Goal: Contribute content: Add original content to the website for others to see

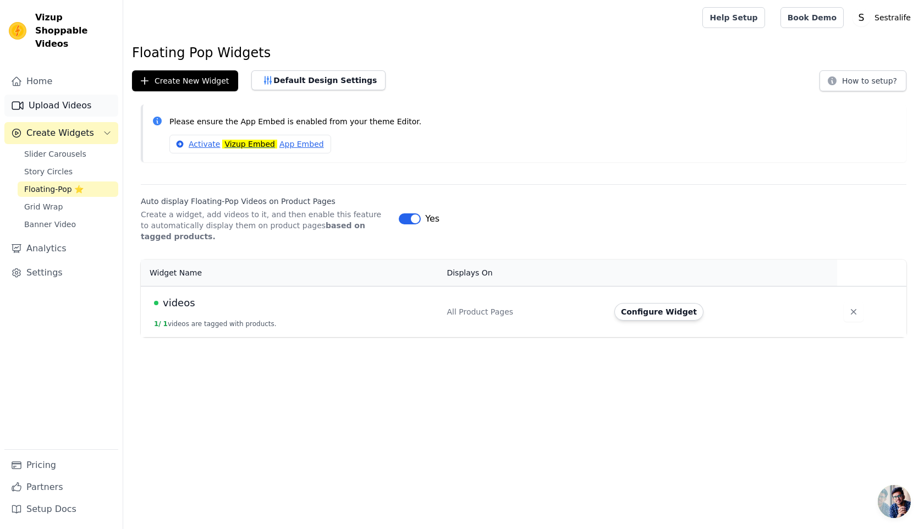
click at [41, 95] on link "Upload Videos" at bounding box center [61, 106] width 114 height 22
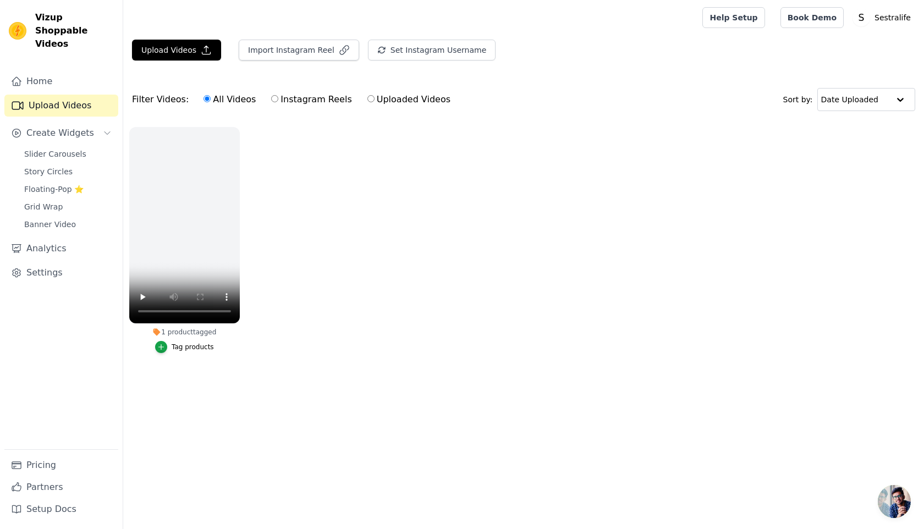
click at [335, 391] on main "Upload Videos Import Instagram Reel Set Instagram Username Import Latest IG Ree…" at bounding box center [523, 221] width 801 height 372
click at [275, 54] on button "Import Instagram Reel" at bounding box center [299, 50] width 120 height 21
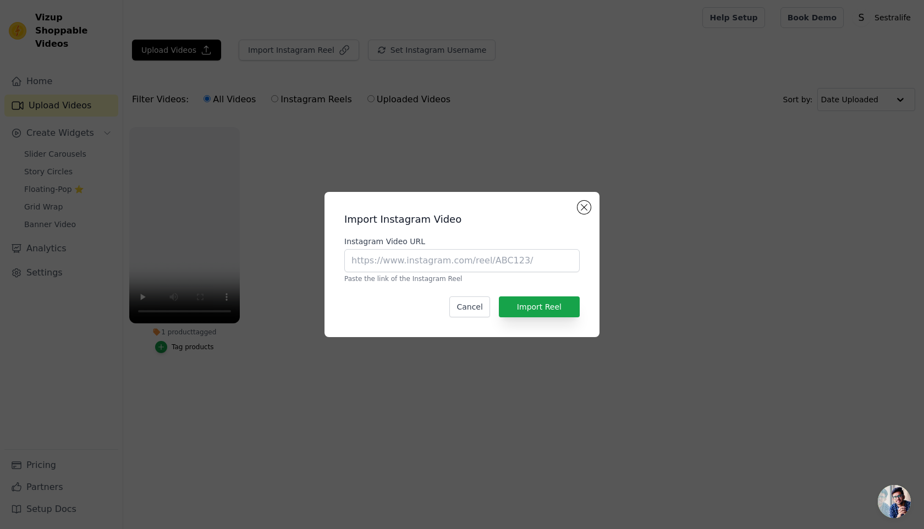
click at [268, 158] on div "Import Instagram Video Instagram Video URL Paste the link of the Instagram Reel…" at bounding box center [462, 264] width 924 height 529
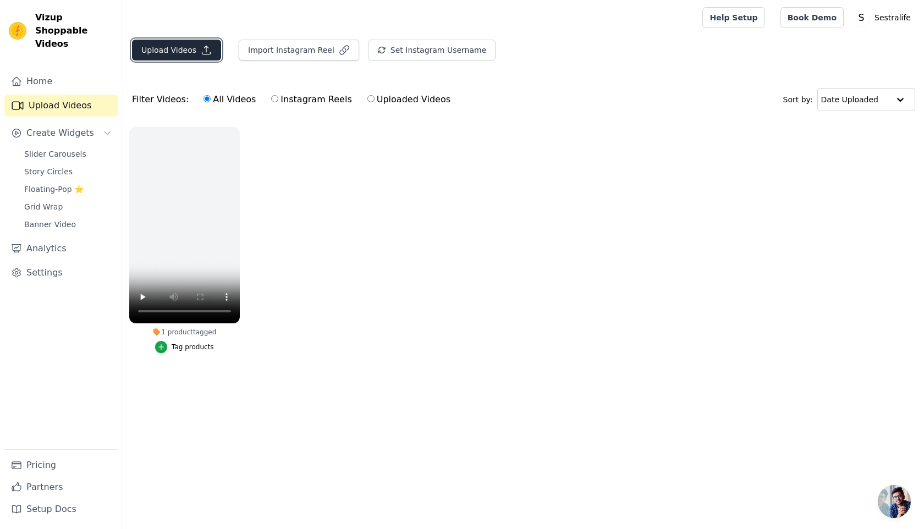
click at [185, 59] on button "Upload Videos" at bounding box center [176, 50] width 89 height 21
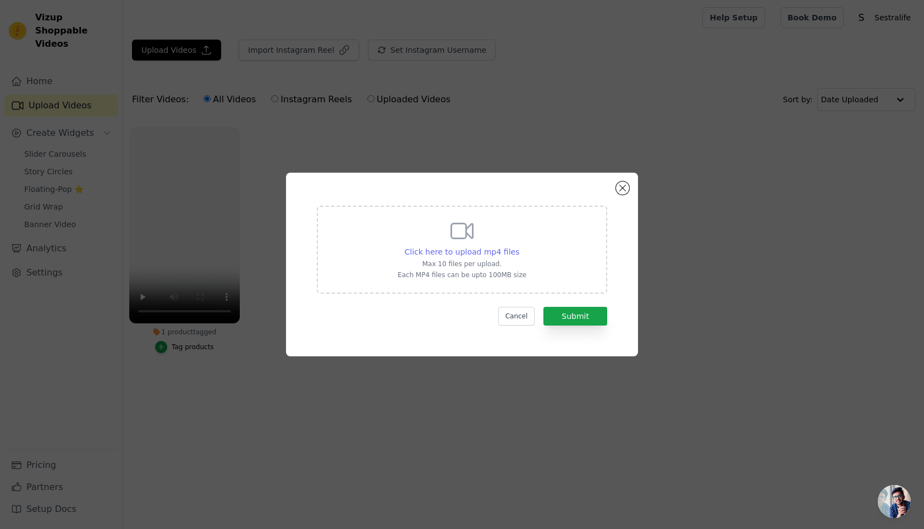
click at [459, 250] on span "Click here to upload mp4 files" at bounding box center [462, 251] width 115 height 9
click at [519, 246] on input "Click here to upload mp4 files Max 10 files per upload. Each MP4 files can be u…" at bounding box center [519, 246] width 1 height 1
type input "C:\fakepath\11 (1).mp4"
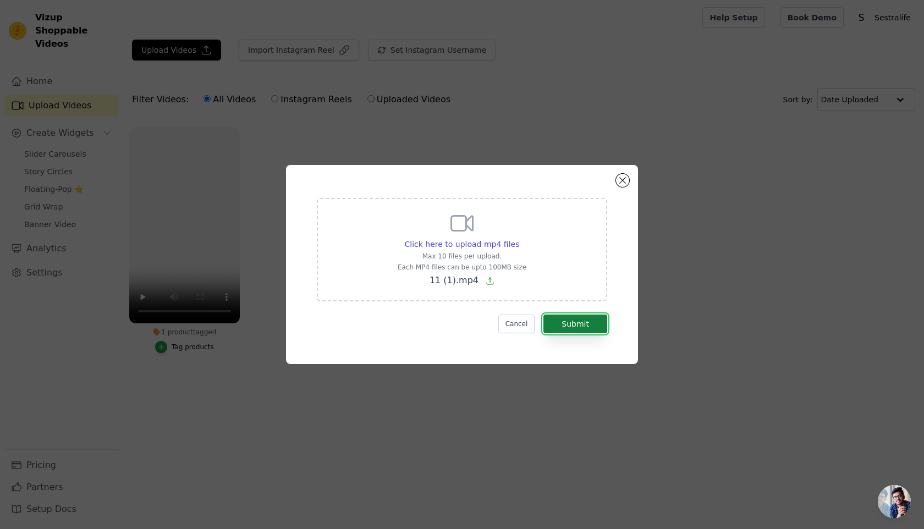
click at [591, 323] on button "Submit" at bounding box center [575, 324] width 64 height 19
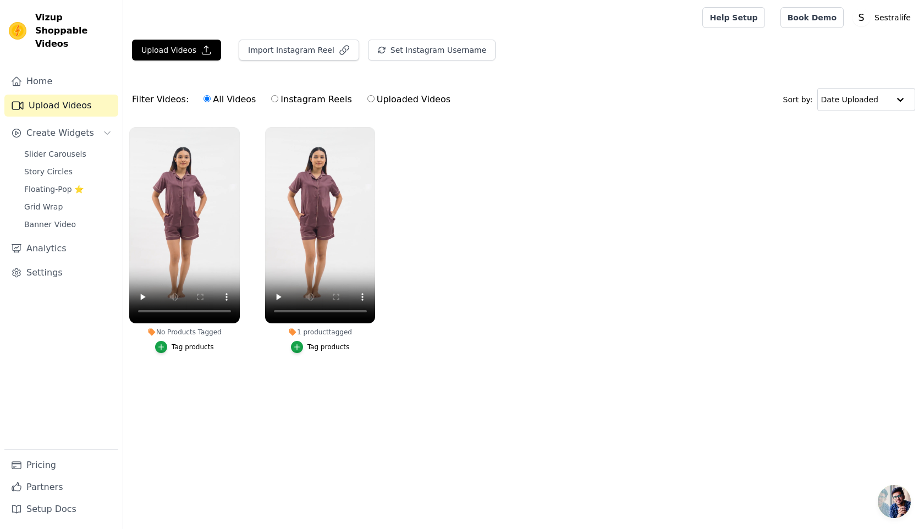
click at [319, 351] on button "Tag products" at bounding box center [320, 347] width 59 height 12
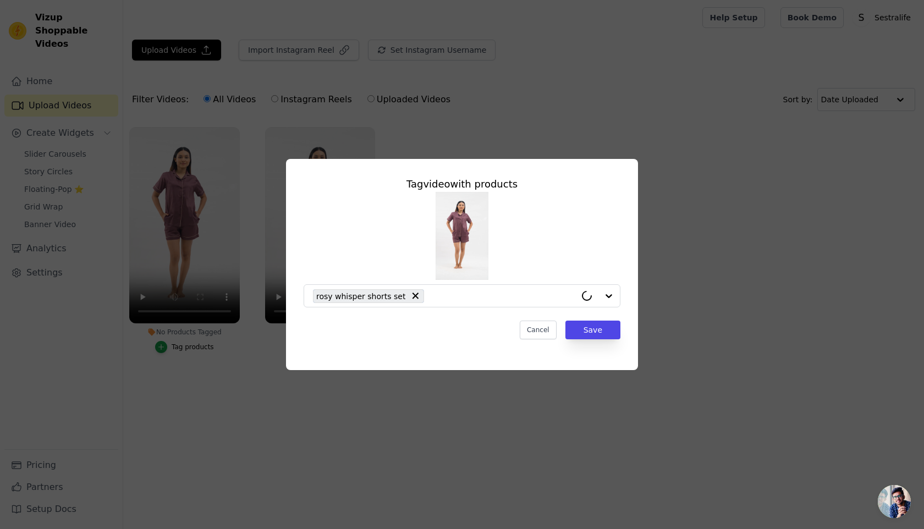
click at [153, 343] on div "Tag video with products rosy whisper shorts set Cancel Save" at bounding box center [462, 264] width 889 height 246
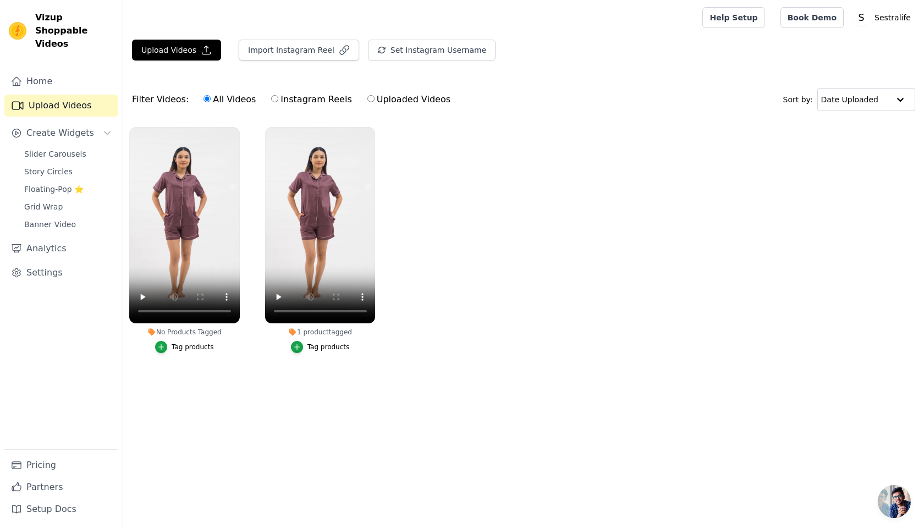
click at [153, 343] on div "Tag products" at bounding box center [184, 347] width 111 height 12
click at [166, 347] on div "button" at bounding box center [161, 347] width 12 height 12
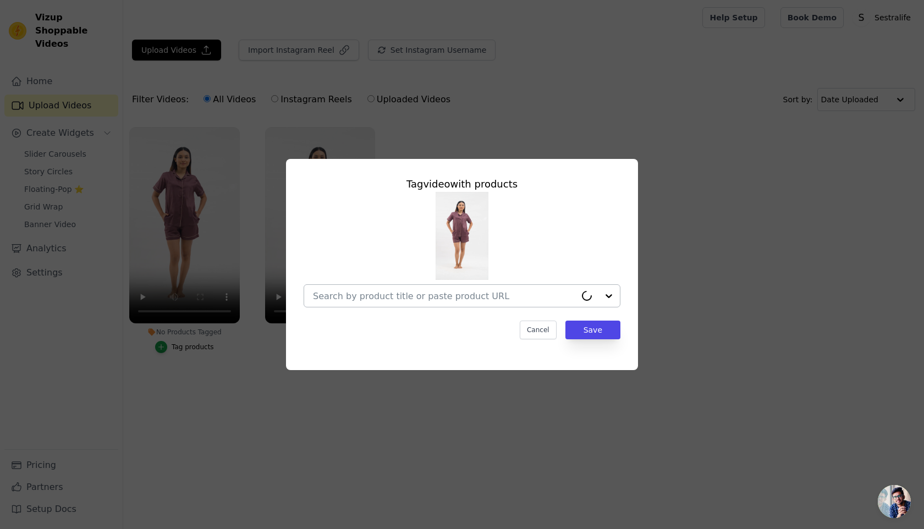
click at [341, 298] on input "No Products Tagged Tag video with products Cancel Save Tag products" at bounding box center [444, 296] width 263 height 10
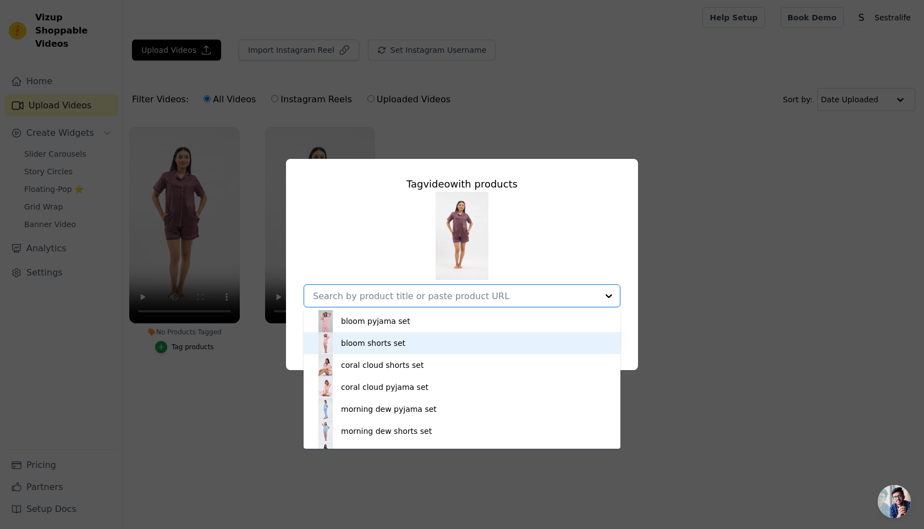
click at [341, 340] on div "bloom shorts set" at bounding box center [373, 343] width 64 height 11
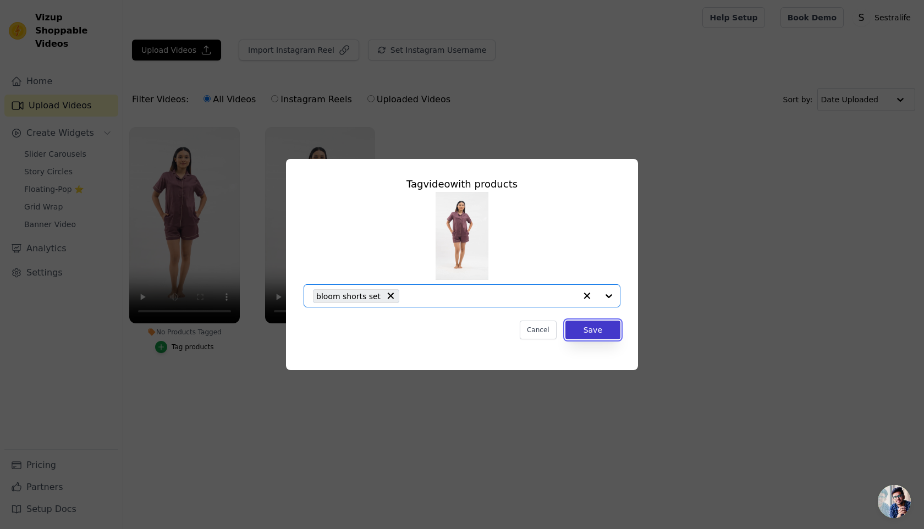
click at [587, 333] on button "Save" at bounding box center [592, 330] width 55 height 19
